Goal: Information Seeking & Learning: Understand process/instructions

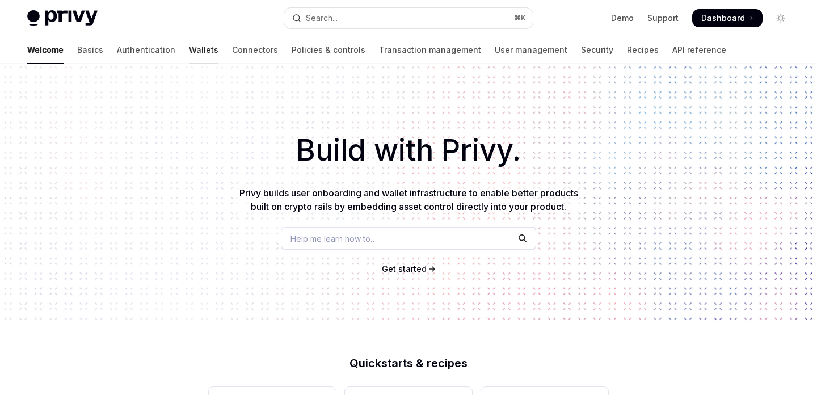
click at [189, 50] on link "Wallets" at bounding box center [204, 49] width 30 height 27
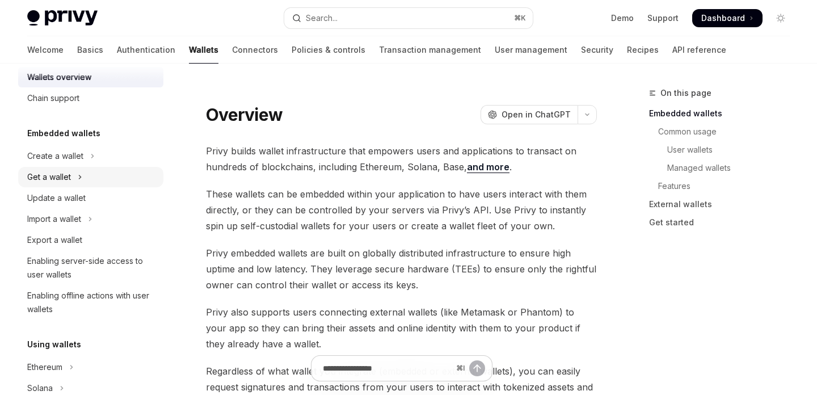
scroll to position [22, 0]
click at [87, 156] on button "Create a wallet" at bounding box center [90, 154] width 145 height 20
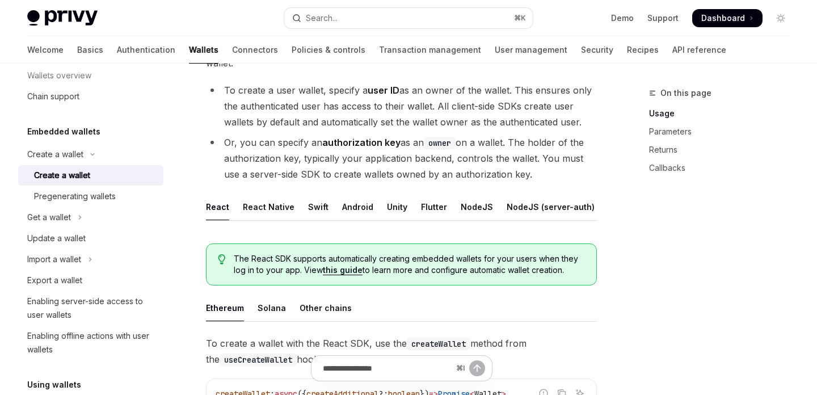
scroll to position [185, 0]
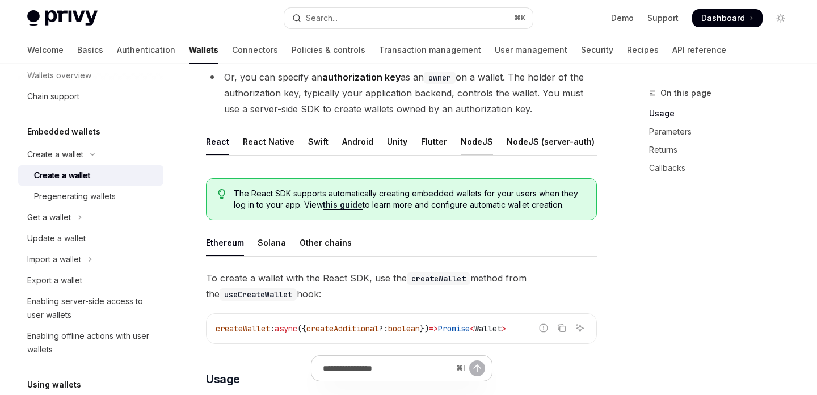
click at [472, 141] on div "NodeJS" at bounding box center [477, 141] width 32 height 27
type textarea "*"
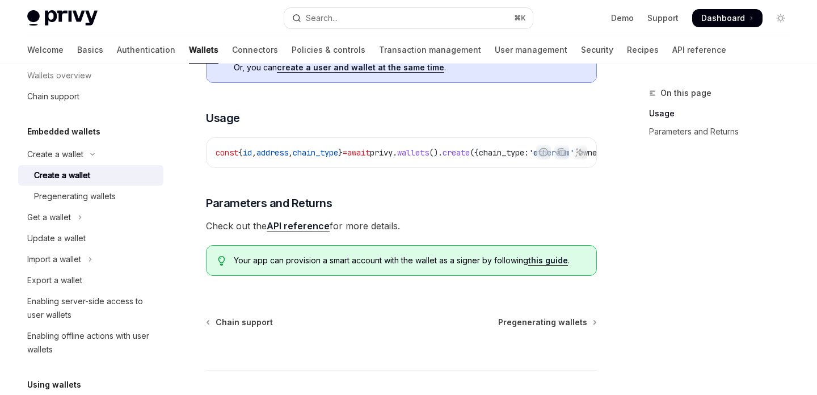
scroll to position [376, 0]
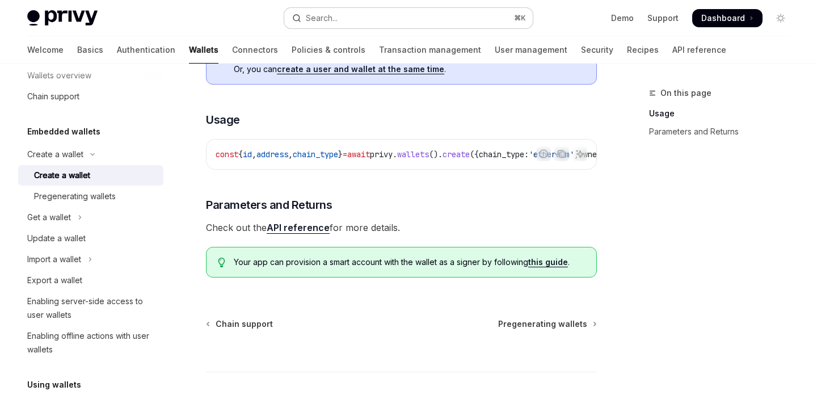
click at [320, 19] on div "Search..." at bounding box center [322, 18] width 32 height 14
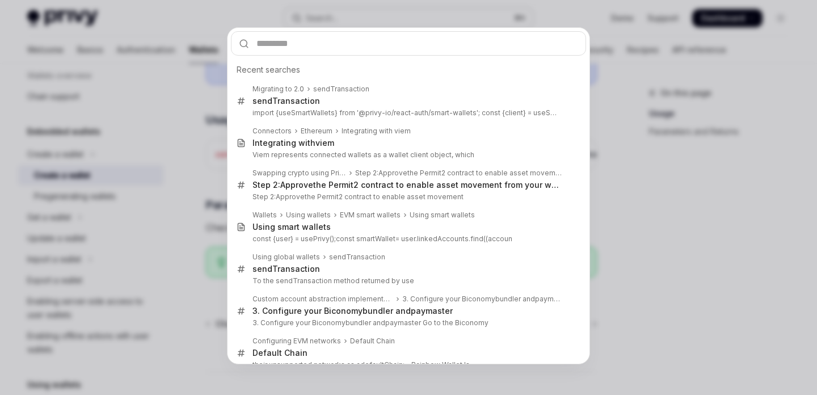
type input "**********"
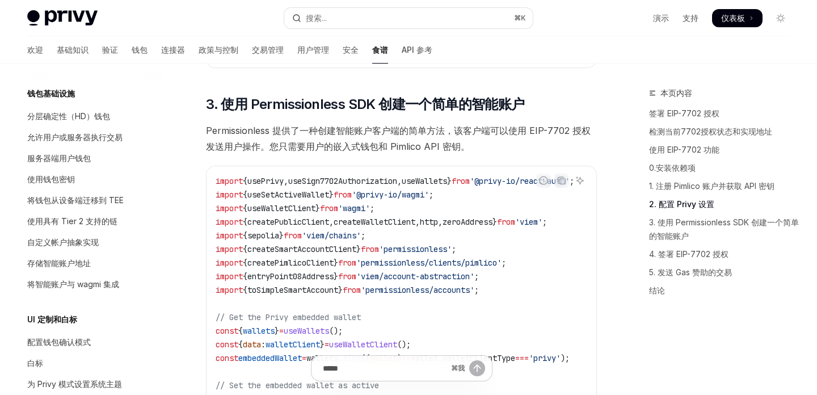
scroll to position [1421, 0]
click at [245, 135] on font "Permissionless 提供了一种创建智能账户客户端的简单方法，该客户端可以使用 EIP-7702 授权发送用户操作。您只需要用户的嵌入式钱包和 Pim…" at bounding box center [398, 139] width 385 height 27
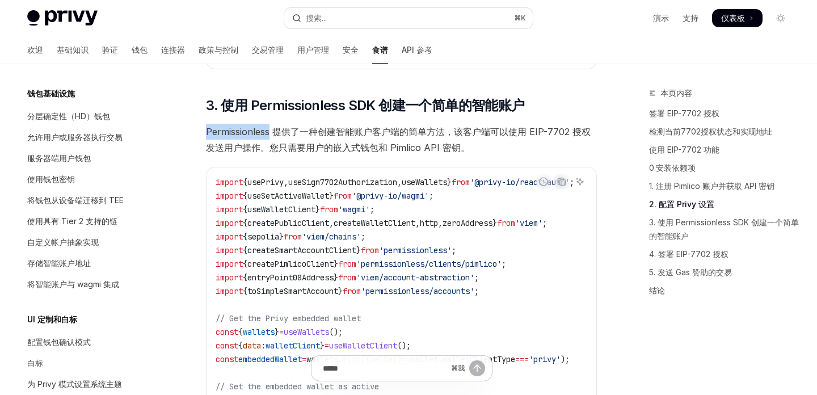
click at [245, 135] on font "Permissionless 提供了一种创建智能账户客户端的简单方法，该客户端可以使用 EIP-7702 授权发送用户操作。您只需要用户的嵌入式钱包和 Pim…" at bounding box center [398, 139] width 385 height 27
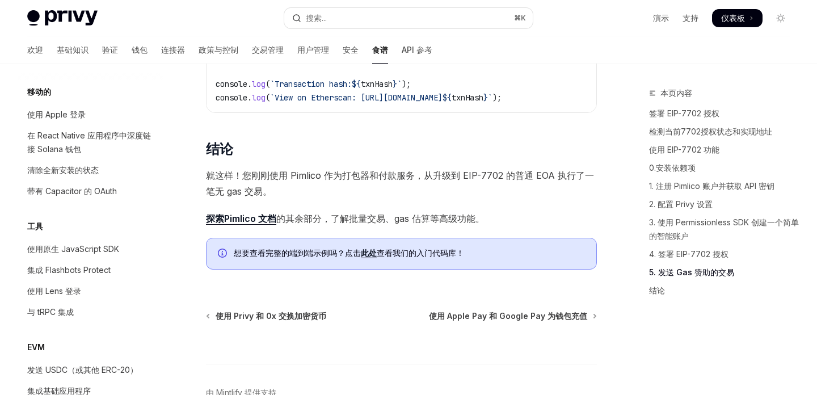
scroll to position [2920, 0]
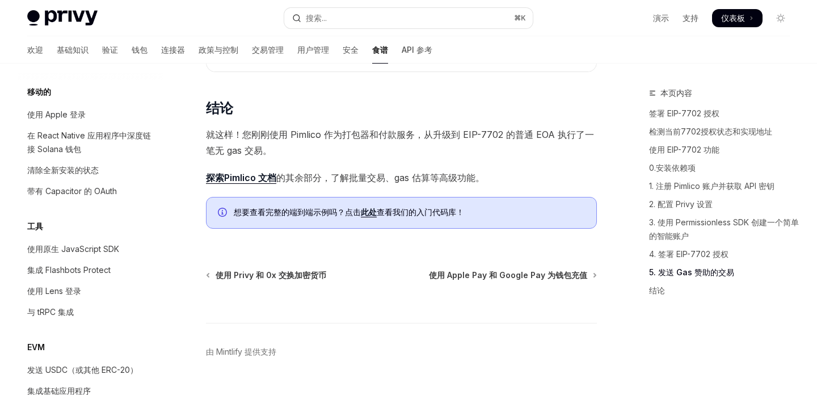
click at [266, 183] on font "探索Pimlico 文档" at bounding box center [241, 177] width 70 height 11
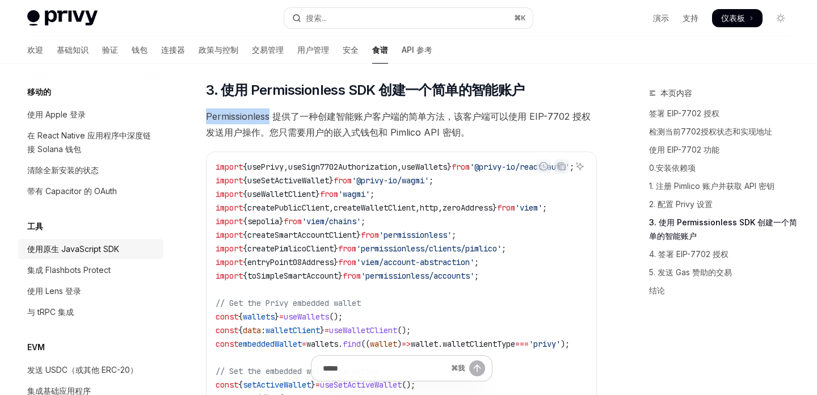
scroll to position [1435, 0]
click at [82, 248] on font "使用原生 JavaScript SDK" at bounding box center [73, 249] width 92 height 10
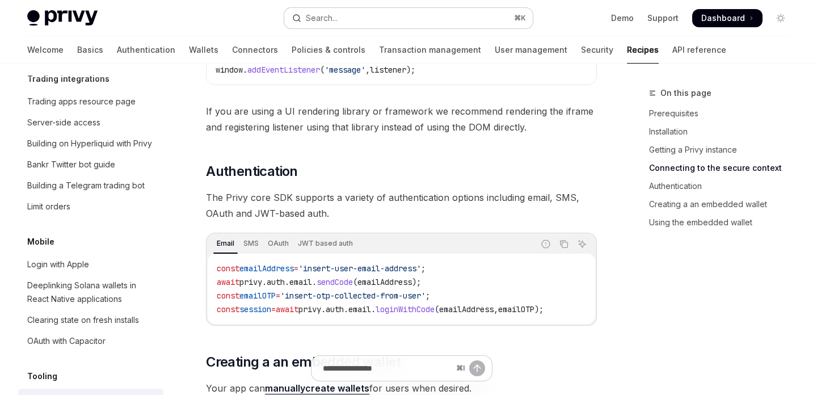
scroll to position [1353, 0]
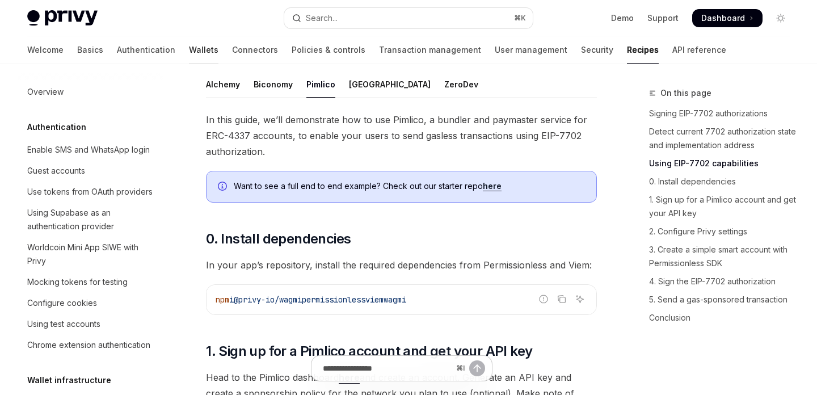
click at [189, 53] on link "Wallets" at bounding box center [204, 49] width 30 height 27
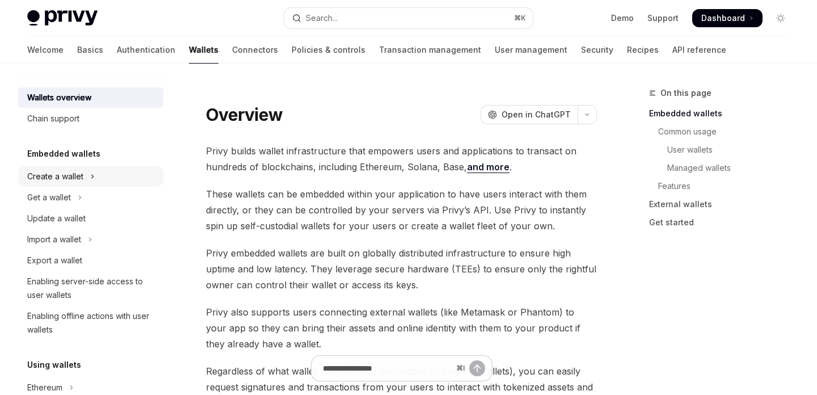
click at [88, 183] on button "Create a wallet" at bounding box center [90, 176] width 145 height 20
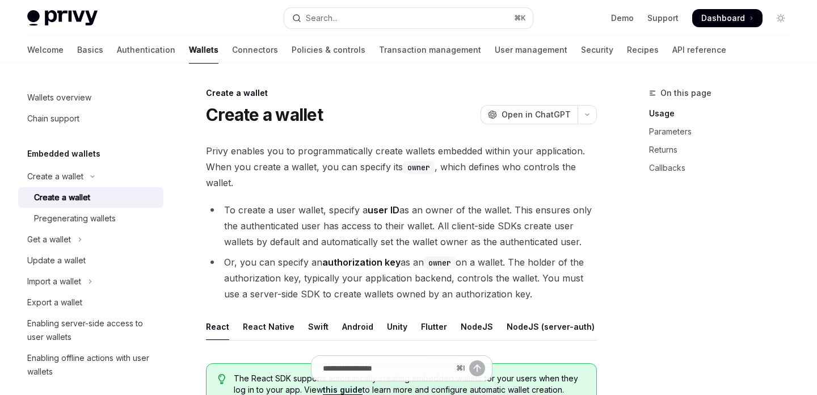
click at [75, 191] on div "Create a wallet" at bounding box center [62, 198] width 56 height 14
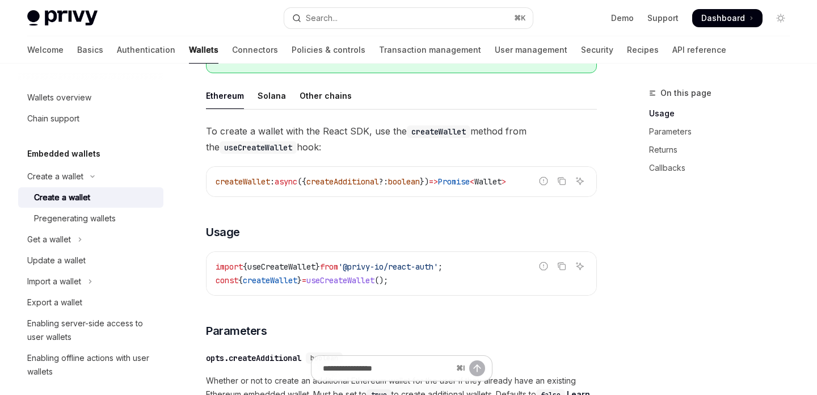
scroll to position [262, 0]
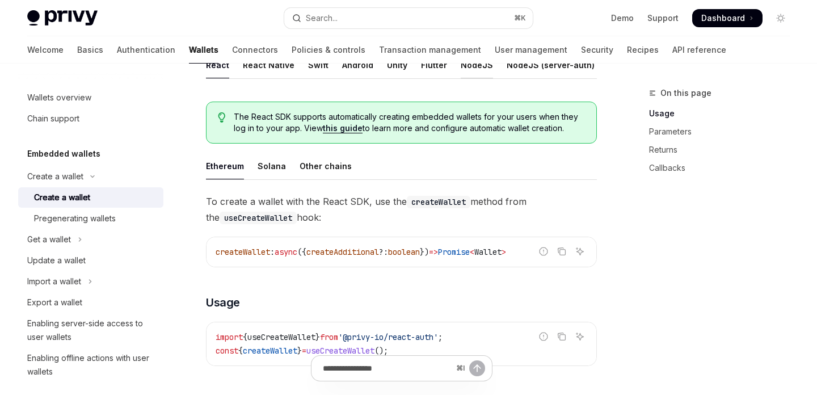
click at [468, 69] on div "NodeJS" at bounding box center [477, 65] width 32 height 27
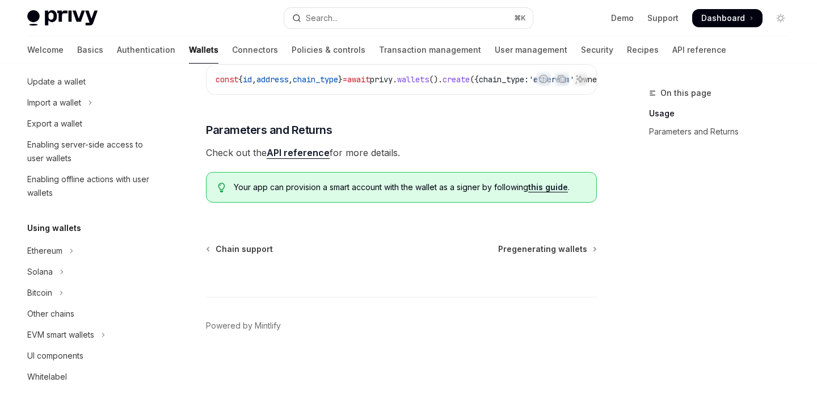
scroll to position [246, 0]
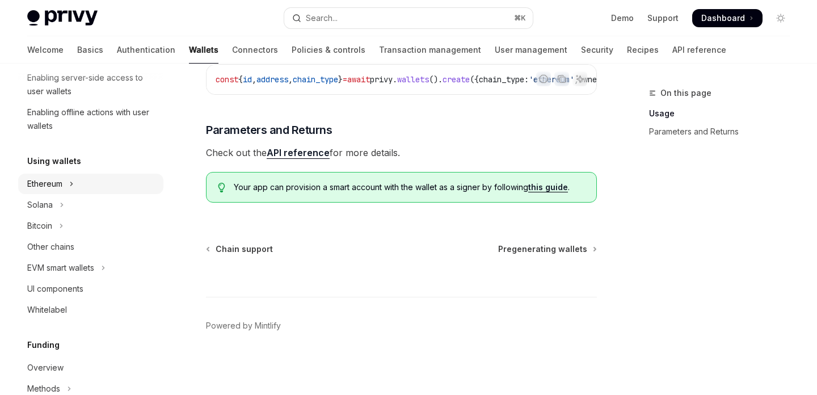
click at [70, 184] on icon "Toggle Ethereum section" at bounding box center [71, 184] width 5 height 14
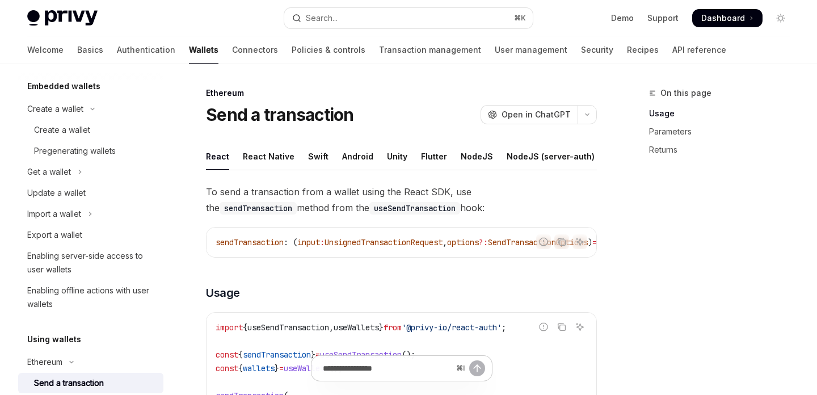
scroll to position [10, 0]
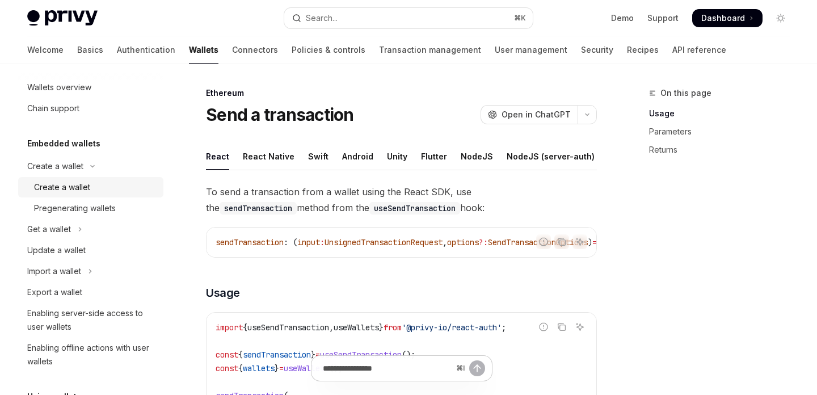
click at [78, 179] on link "Create a wallet" at bounding box center [90, 187] width 145 height 20
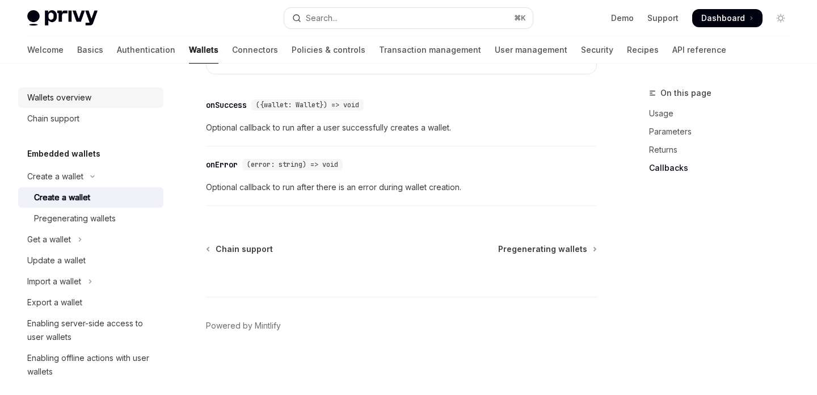
click at [66, 100] on div "Wallets overview" at bounding box center [59, 98] width 64 height 14
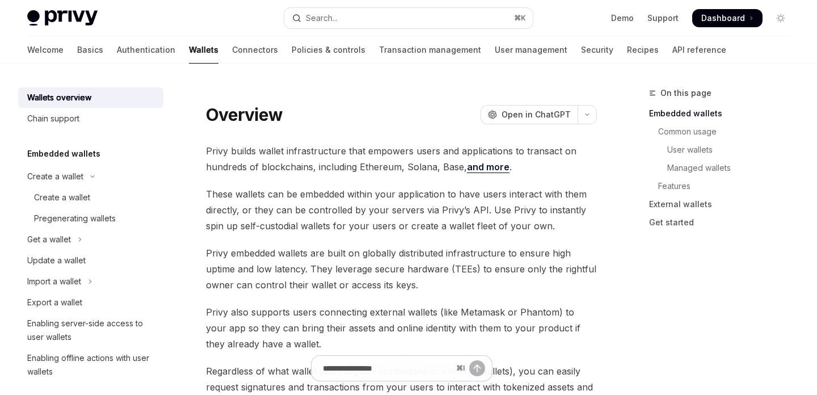
type textarea "*"
click at [448, 11] on button "Search... ⌘ K" at bounding box center [408, 18] width 248 height 20
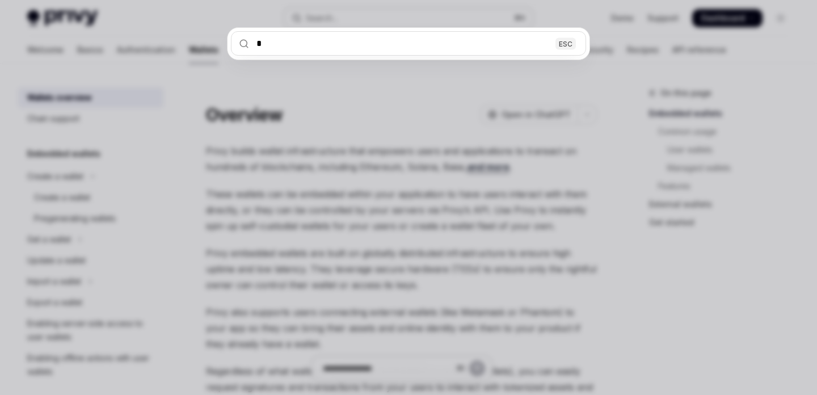
type input "**********"
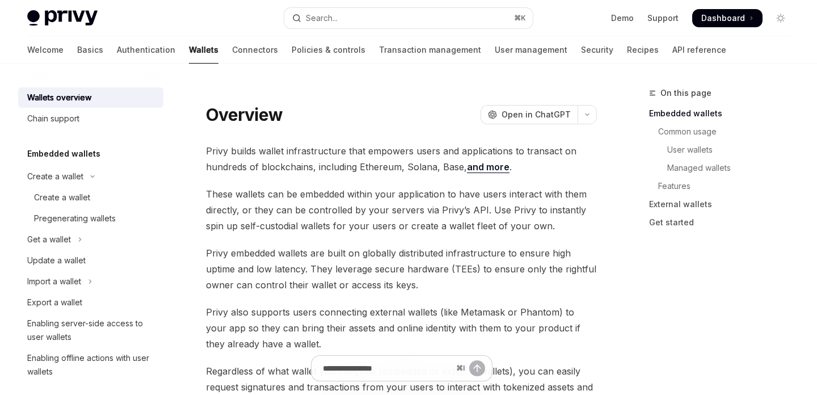
type textarea "*"
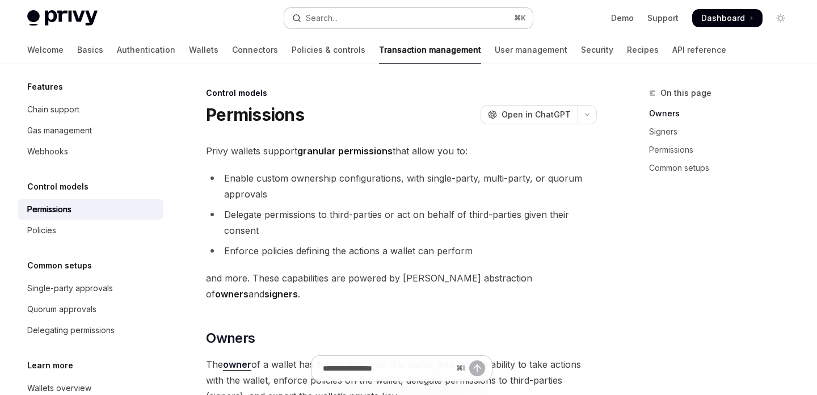
click at [338, 22] on div "Search..." at bounding box center [322, 18] width 32 height 14
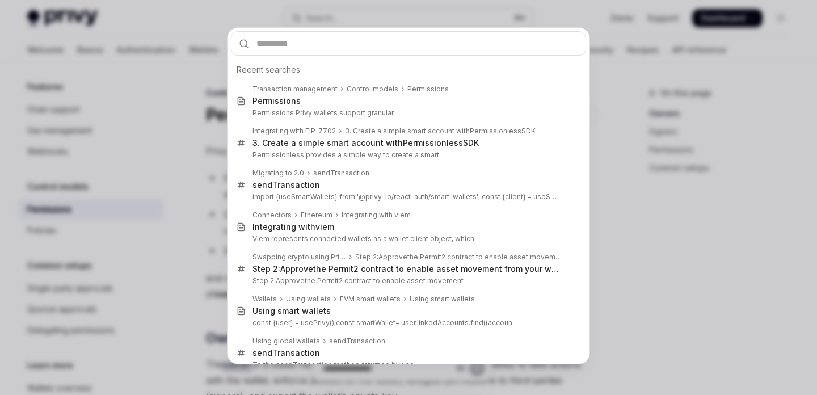
type input "**********"
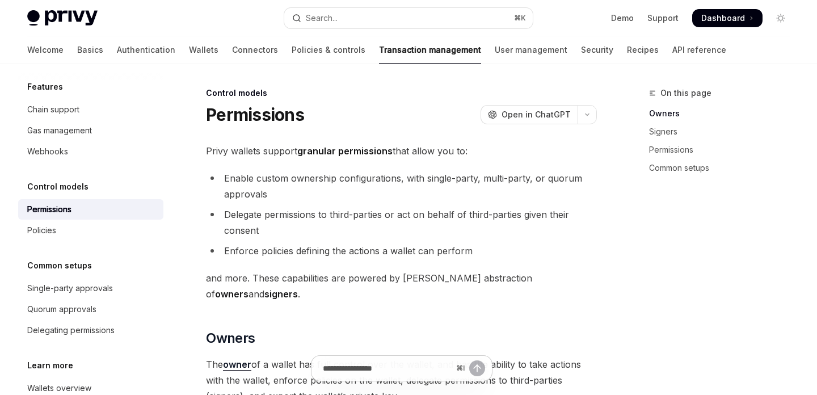
scroll to position [140, 0]
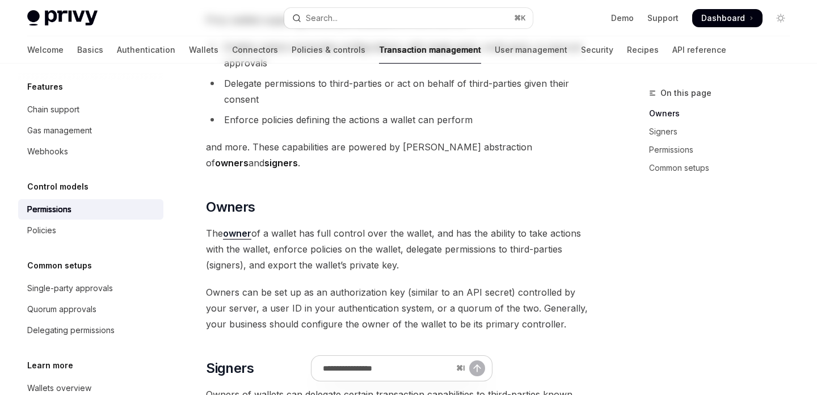
type textarea "*"
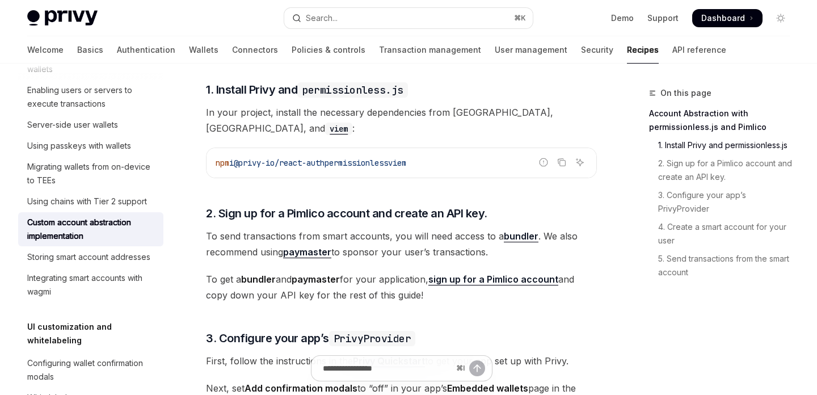
scroll to position [429, 0]
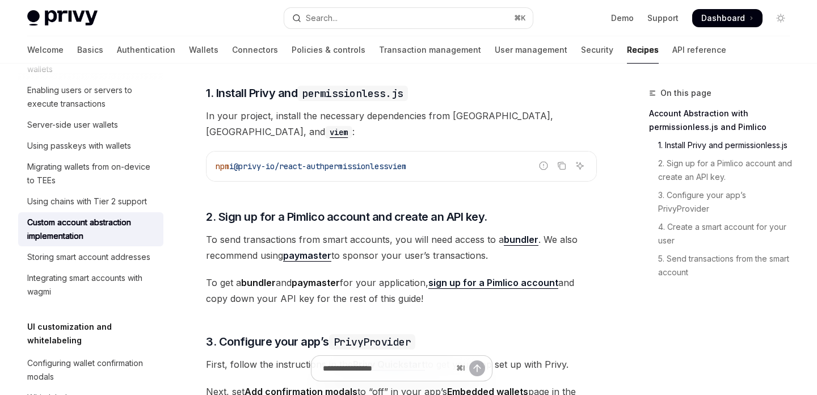
click at [382, 161] on span "permissionless" at bounding box center [357, 166] width 64 height 10
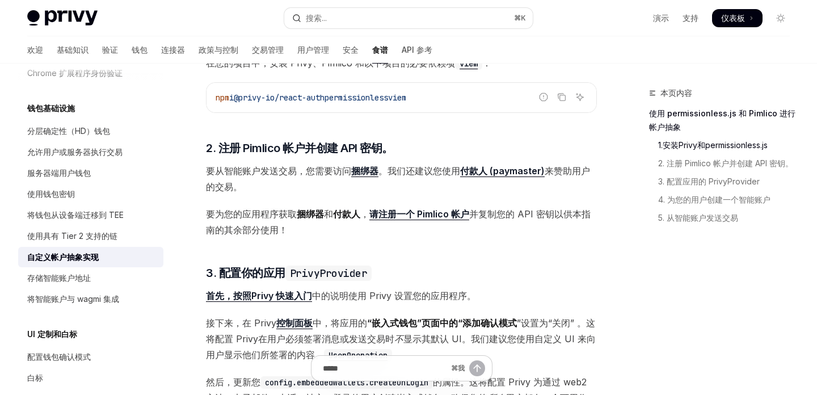
scroll to position [400, 0]
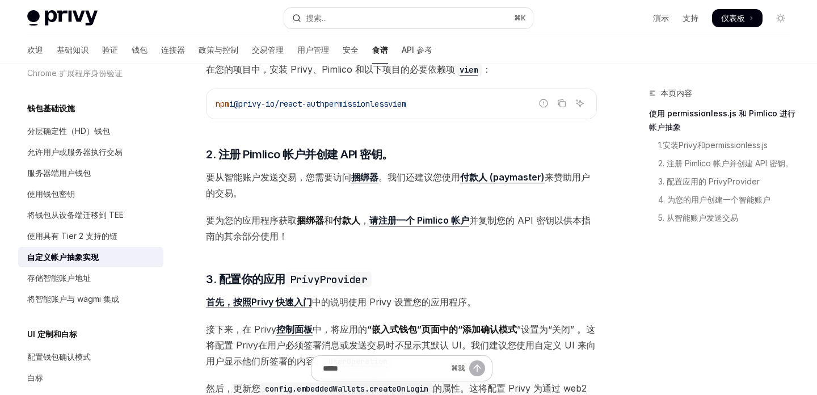
click at [457, 179] on font "。我们还建议您使用" at bounding box center [420, 176] width 82 height 11
click at [401, 219] on font "请注册一个 Pimlico 帐户" at bounding box center [419, 220] width 100 height 11
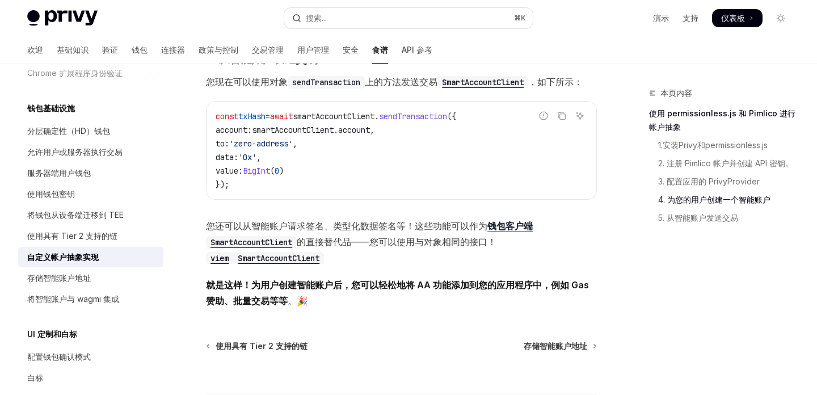
scroll to position [2302, 0]
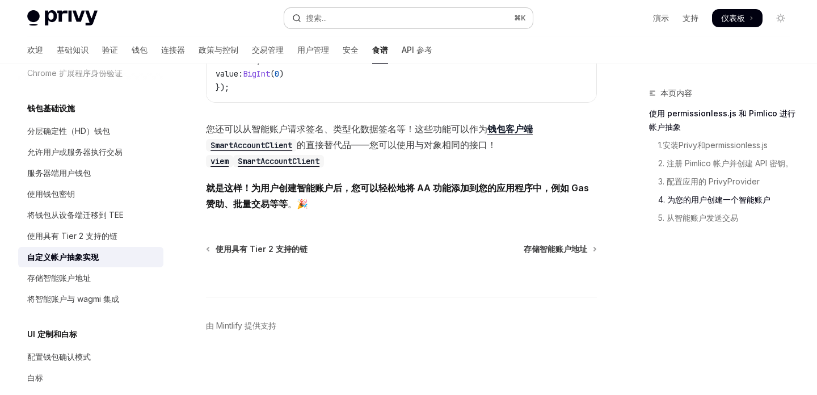
click at [314, 13] on font "搜索..." at bounding box center [316, 18] width 21 height 10
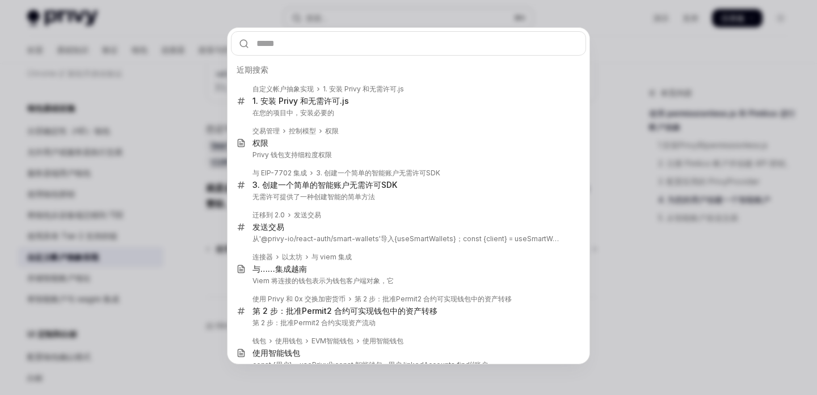
type input "**********"
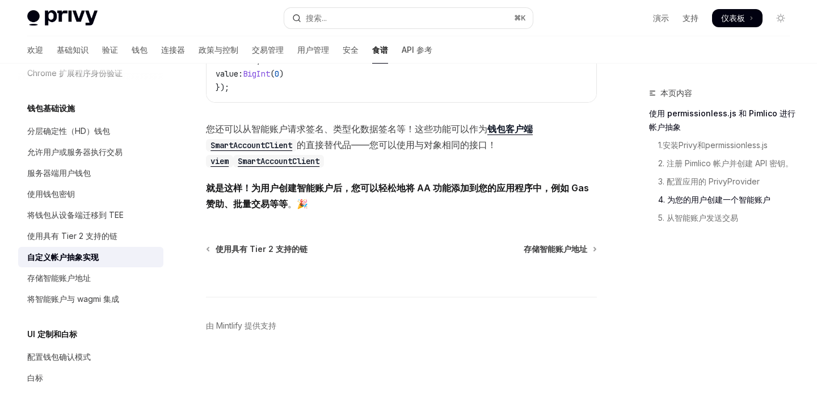
scroll to position [1493, 0]
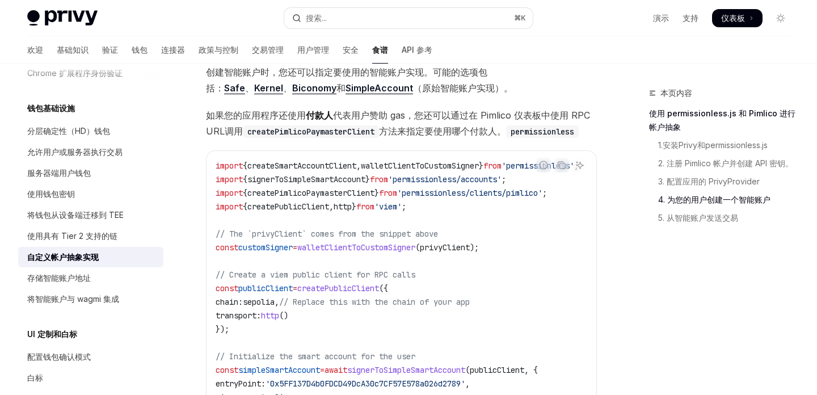
type textarea "*"
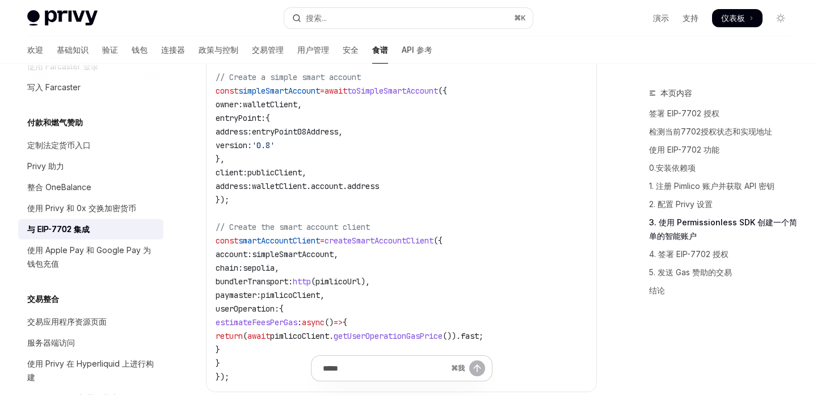
scroll to position [2047, 0]
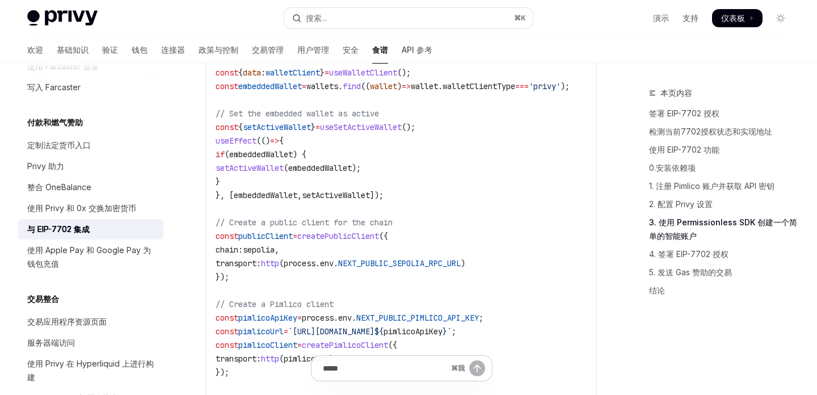
scroll to position [1766, 0]
